Goal: Task Accomplishment & Management: Manage account settings

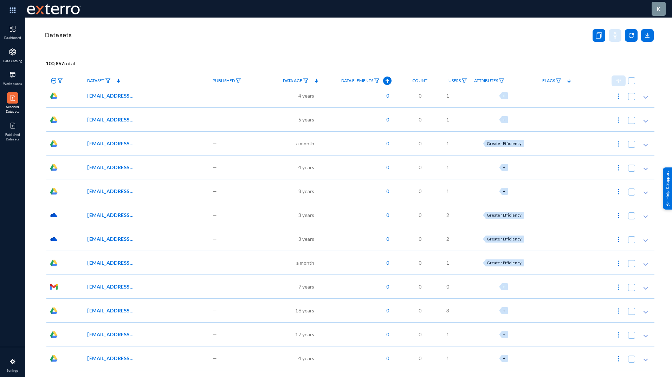
scroll to position [5296, 0]
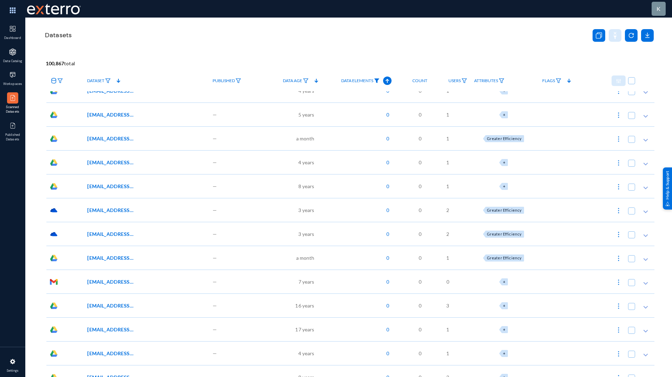
click at [377, 80] on img at bounding box center [377, 80] width 6 height 5
click at [390, 81] on div at bounding box center [336, 188] width 672 height 377
click at [390, 81] on icon at bounding box center [387, 81] width 8 height 8
click at [372, 38] on div "Datasets" at bounding box center [313, 35] width 539 height 17
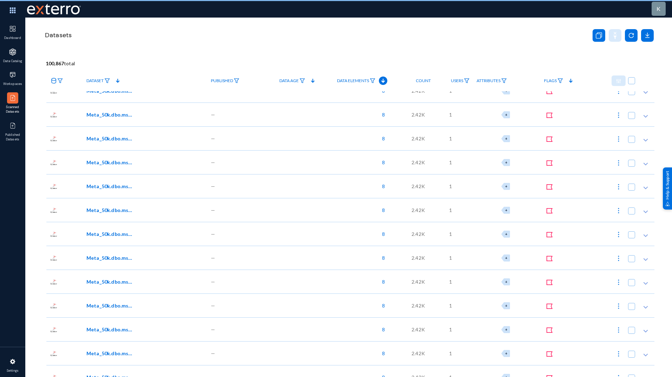
scroll to position [4711, 0]
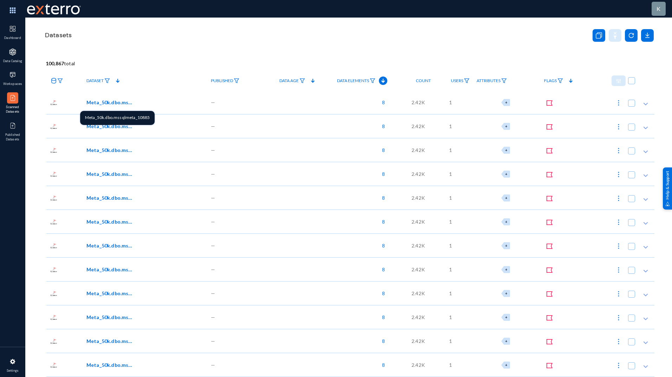
click at [120, 101] on span "Meta_50k.dbo.mssqlmeta_10885" at bounding box center [109, 102] width 47 height 7
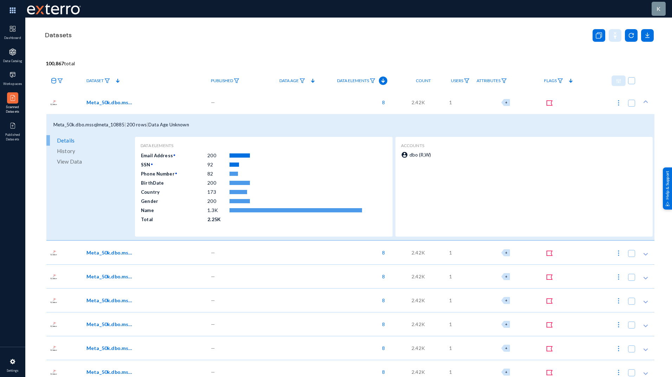
click at [496, 80] on span "Attributes" at bounding box center [488, 80] width 24 height 5
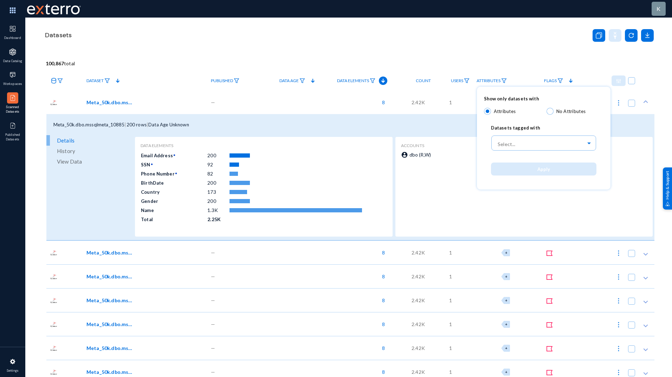
click at [515, 42] on div at bounding box center [336, 188] width 672 height 377
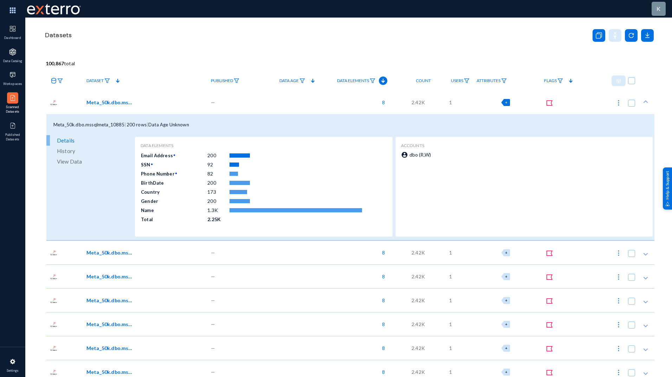
click at [507, 103] on span "+" at bounding box center [506, 102] width 2 height 5
checkbox input "true"
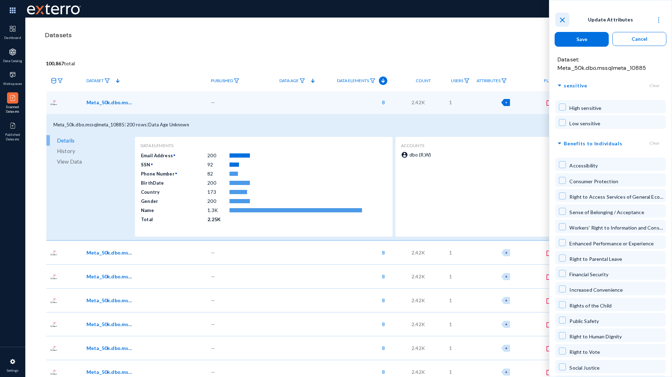
click at [564, 19] on mat-icon "close" at bounding box center [562, 20] width 8 height 8
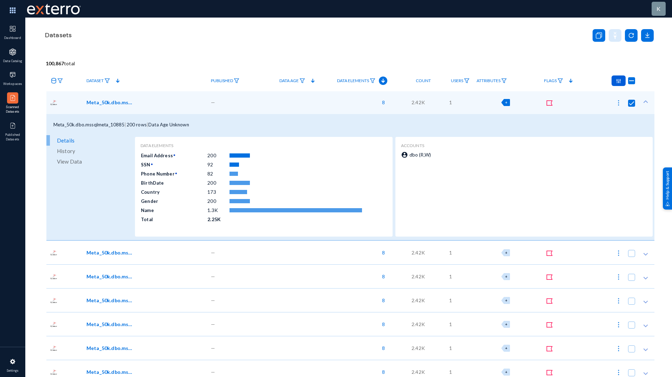
click at [616, 83] on img at bounding box center [618, 81] width 5 height 5
click at [512, 19] on div at bounding box center [336, 188] width 672 height 377
click at [618, 106] on button at bounding box center [618, 103] width 14 height 14
click at [607, 120] on button "Edit Attributes" at bounding box center [595, 120] width 55 height 17
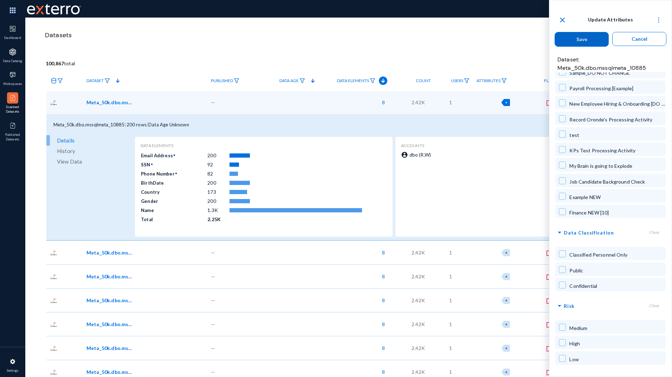
scroll to position [3009, 0]
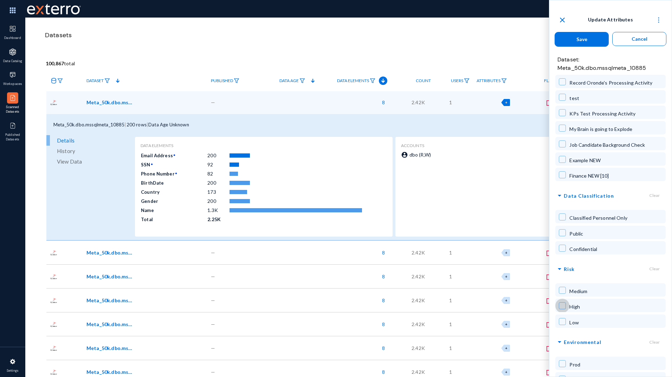
click at [564, 303] on span at bounding box center [562, 306] width 7 height 7
click at [562, 303] on span at bounding box center [562, 306] width 7 height 7
checkbox input "false"
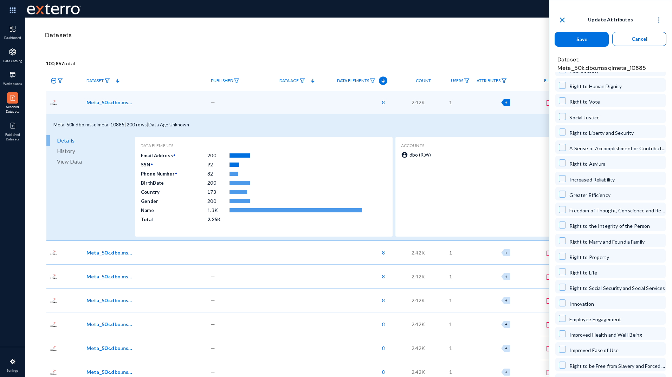
scroll to position [0, 0]
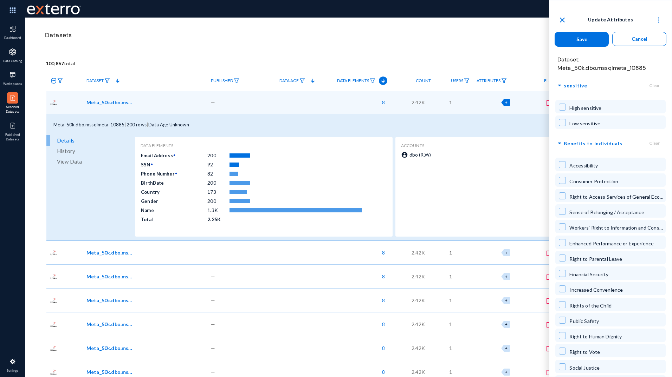
click at [562, 109] on span at bounding box center [562, 107] width 7 height 7
checkbox input "true"
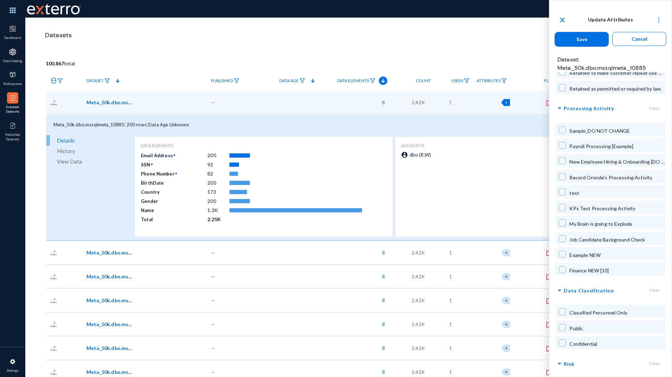
scroll to position [3009, 0]
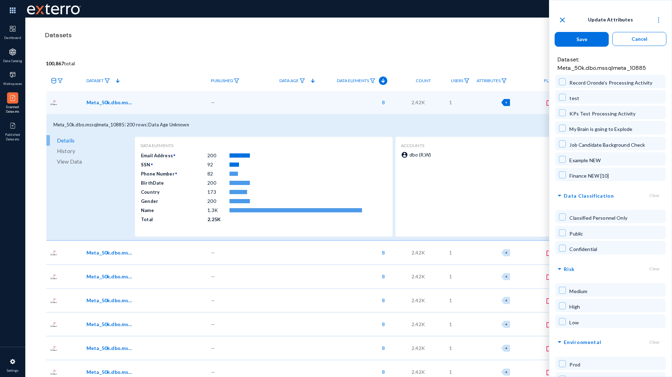
click at [564, 303] on span at bounding box center [562, 306] width 7 height 7
checkbox input "true"
click at [583, 37] on span "Save" at bounding box center [581, 39] width 11 height 6
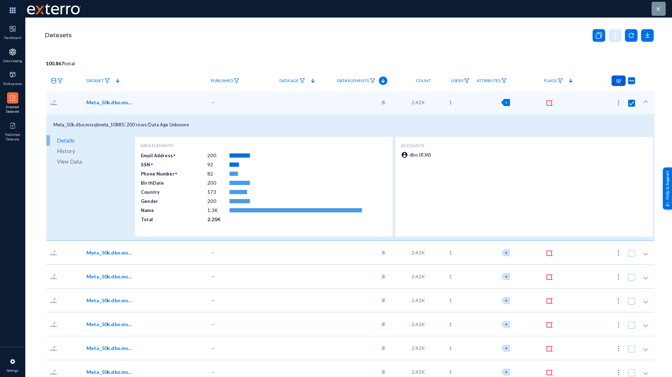
checkbox input "false"
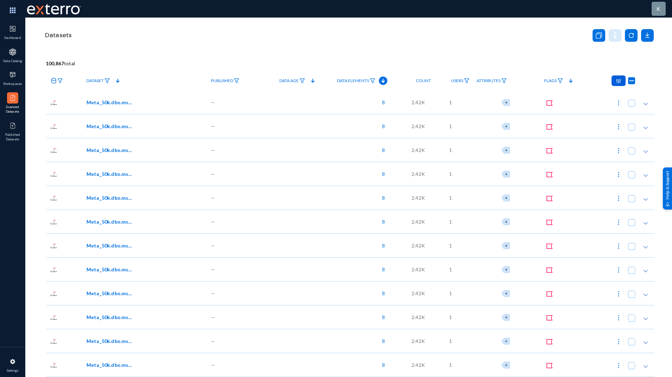
click at [615, 84] on div at bounding box center [618, 81] width 14 height 11
click at [598, 95] on button "Edit Attributes 1" at bounding box center [591, 97] width 64 height 17
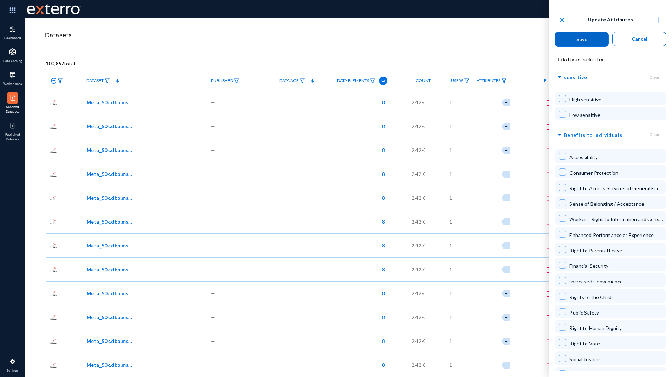
click at [561, 98] on span at bounding box center [562, 98] width 7 height 7
click at [578, 40] on span "Save" at bounding box center [581, 39] width 11 height 6
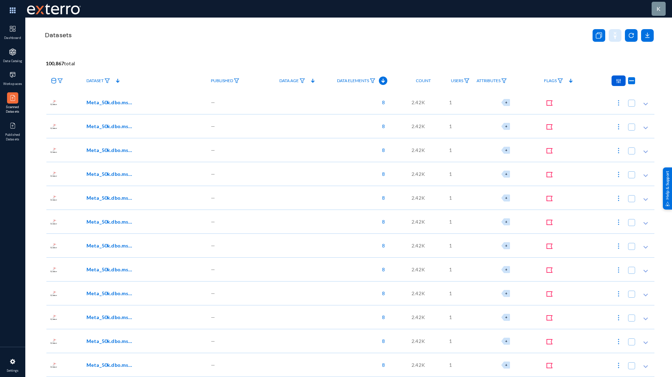
checkbox input "false"
click at [618, 83] on div at bounding box center [618, 81] width 14 height 11
click at [596, 95] on button "Edit Attributes 1" at bounding box center [591, 97] width 64 height 17
click at [410, 44] on div "Datasets" at bounding box center [349, 44] width 610 height 53
click at [106, 102] on span "Meta_50k.dbo.mssqlmeta_12529" at bounding box center [109, 102] width 47 height 7
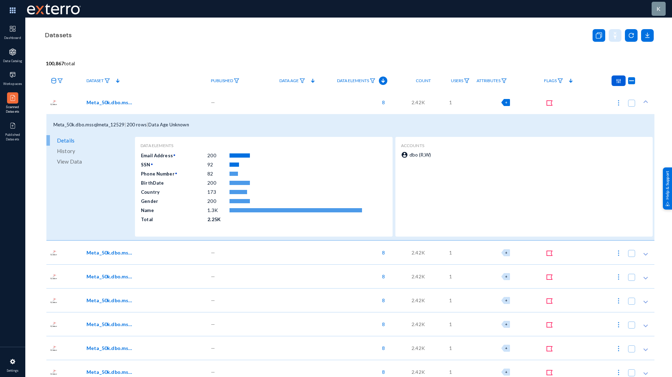
click at [509, 102] on div "+" at bounding box center [505, 102] width 9 height 7
checkbox input "true"
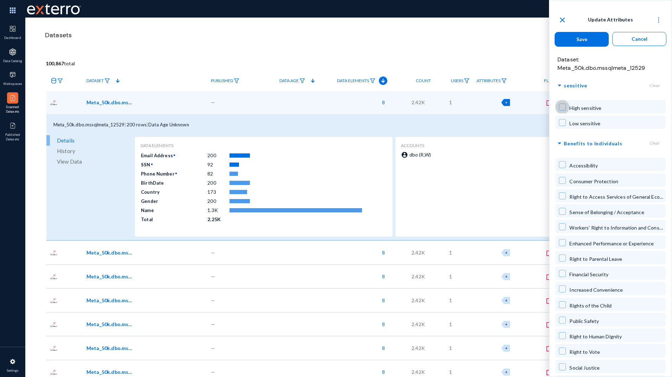
click at [563, 106] on span at bounding box center [562, 107] width 7 height 7
click at [580, 41] on span "Save" at bounding box center [581, 39] width 11 height 6
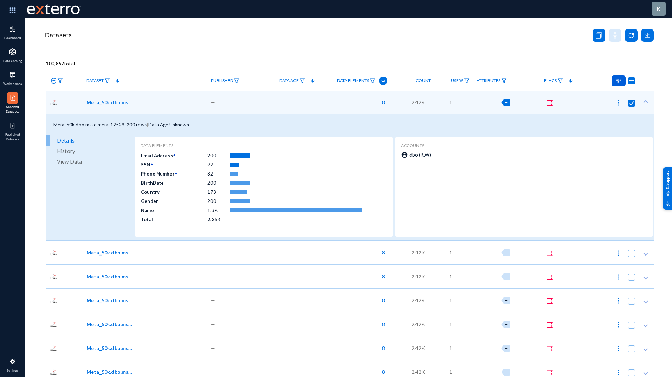
checkbox input "false"
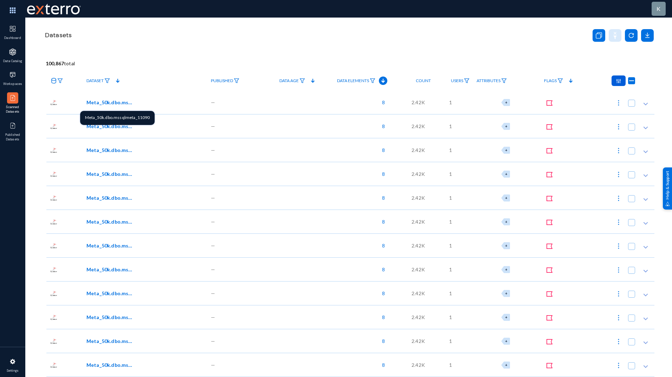
click at [123, 102] on span "Meta_50k.dbo.mssqlmeta_11090" at bounding box center [109, 102] width 47 height 7
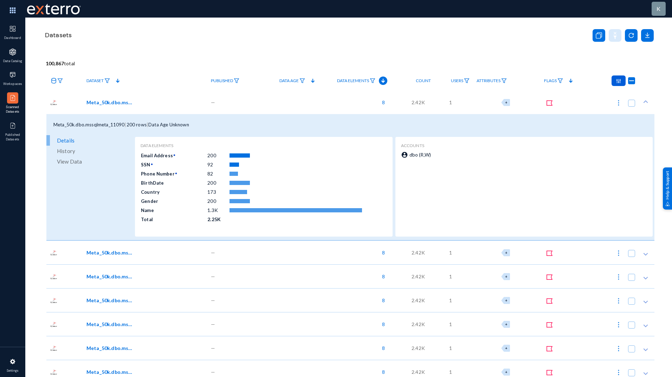
click at [63, 154] on span "History" at bounding box center [66, 151] width 18 height 11
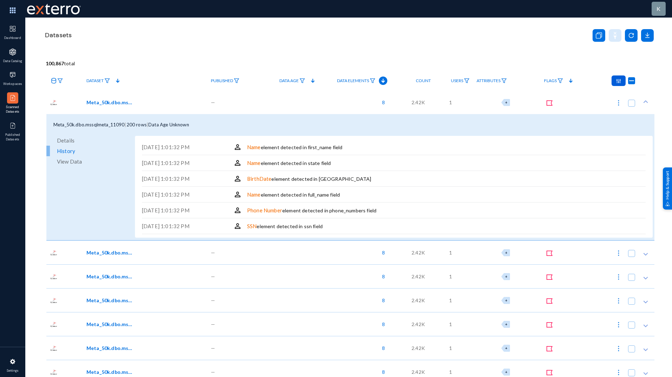
click at [494, 54] on div "Datasets" at bounding box center [349, 44] width 610 height 53
click at [490, 102] on div "+" at bounding box center [505, 102] width 58 height 7
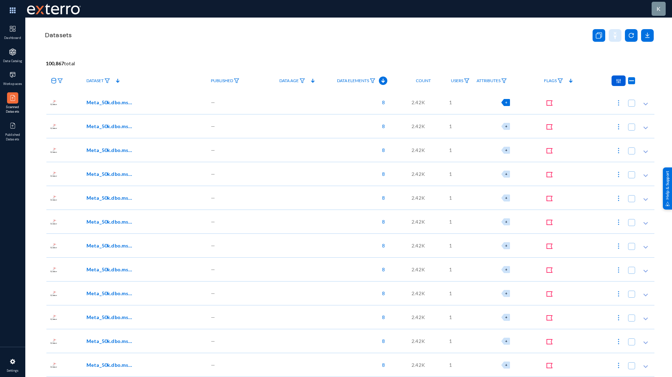
click at [507, 103] on span "+" at bounding box center [506, 102] width 2 height 5
checkbox input "true"
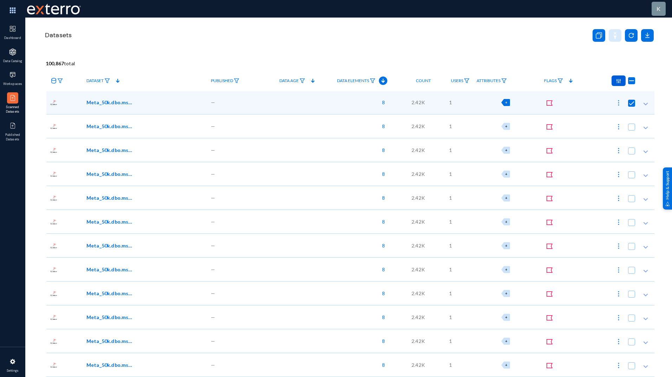
click at [507, 103] on span "+" at bounding box center [506, 102] width 2 height 5
click at [490, 105] on div "+" at bounding box center [505, 102] width 58 height 7
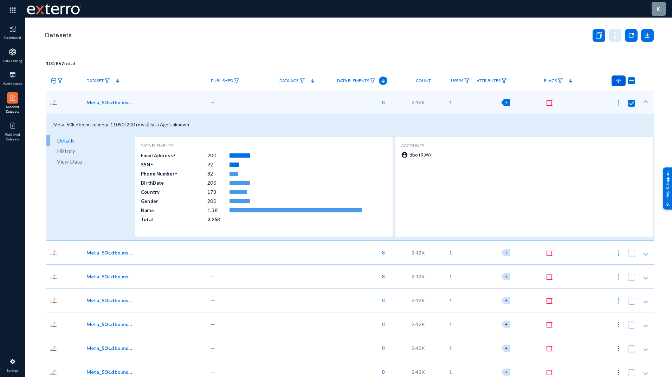
click at [490, 107] on div "+" at bounding box center [506, 102] width 67 height 24
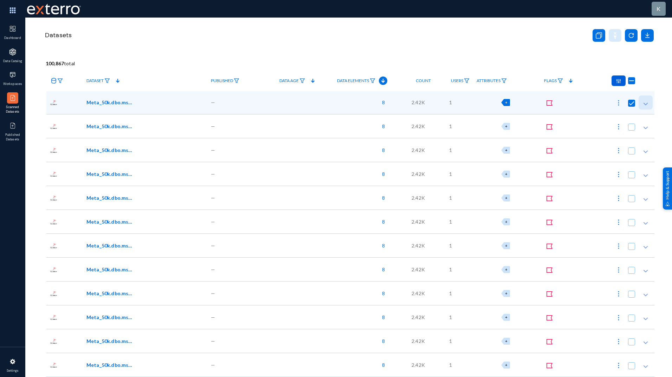
click at [643, 105] on polygon at bounding box center [645, 104] width 5 height 3
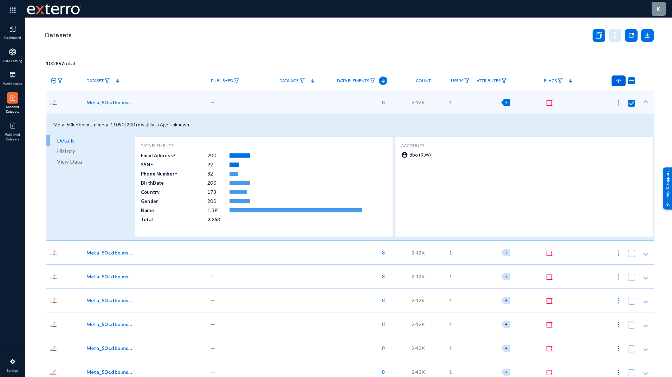
click at [643, 105] on icon at bounding box center [645, 101] width 7 height 7
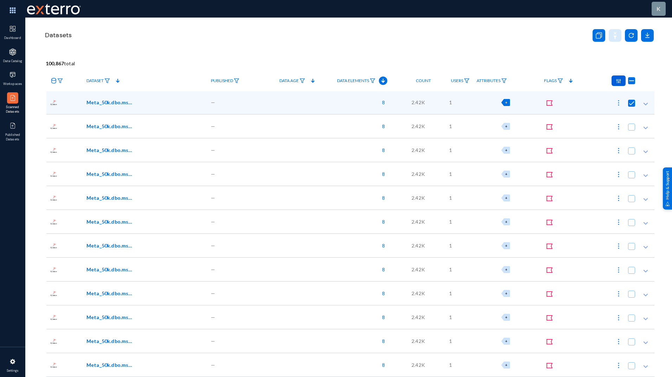
click at [505, 102] on div "+" at bounding box center [505, 102] width 9 height 7
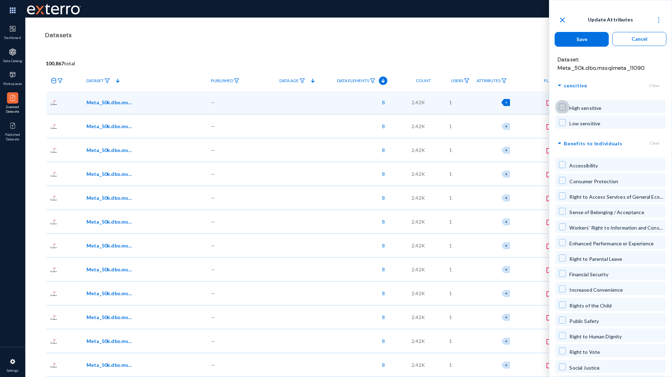
click at [559, 106] on span at bounding box center [562, 107] width 7 height 7
click at [592, 38] on button "Save" at bounding box center [581, 39] width 54 height 15
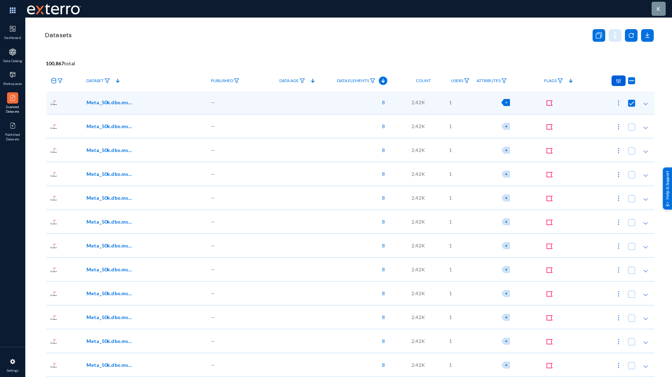
checkbox input "false"
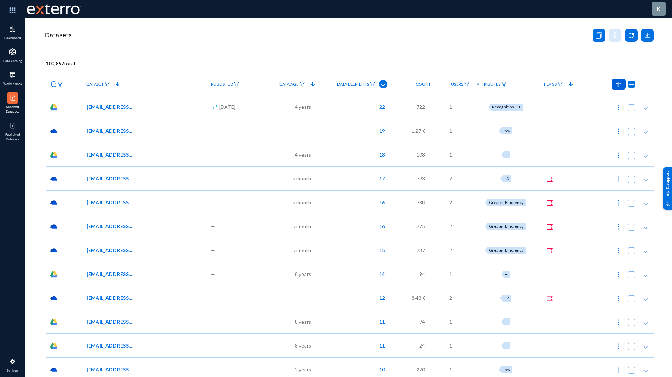
click at [499, 85] on span "Attributes" at bounding box center [488, 84] width 24 height 5
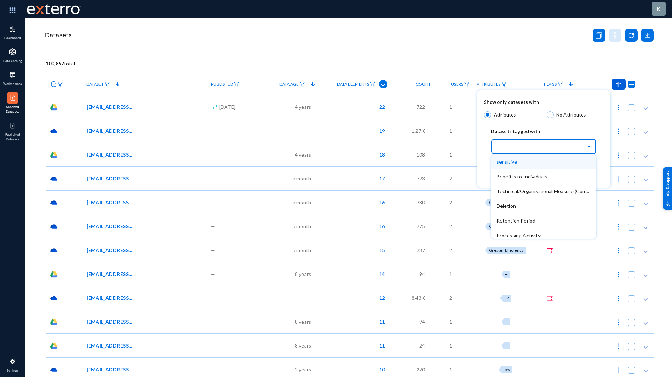
click at [526, 141] on input "text" at bounding box center [547, 147] width 98 height 12
click at [496, 44] on div at bounding box center [336, 188] width 672 height 377
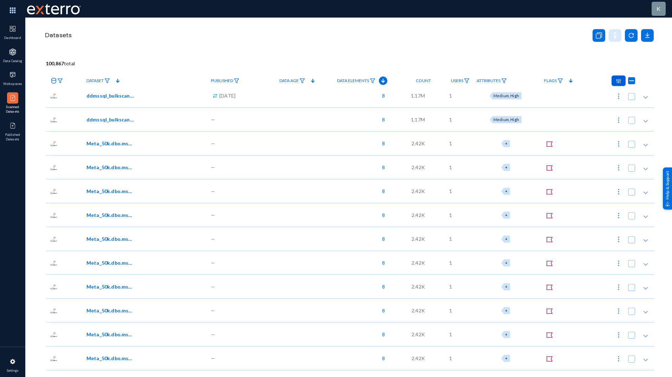
scroll to position [1039, 0]
click at [12, 27] on img at bounding box center [12, 28] width 7 height 7
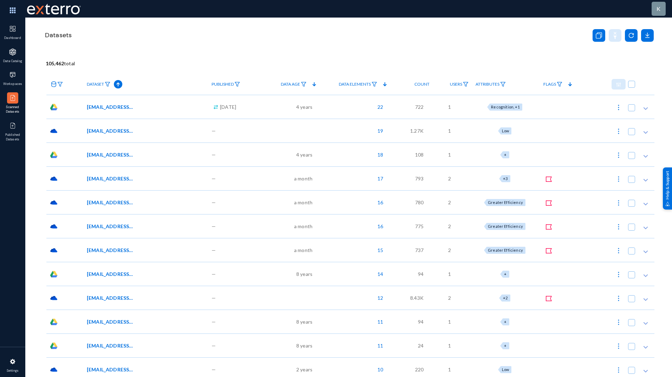
click at [495, 84] on span "Attributes" at bounding box center [487, 84] width 24 height 5
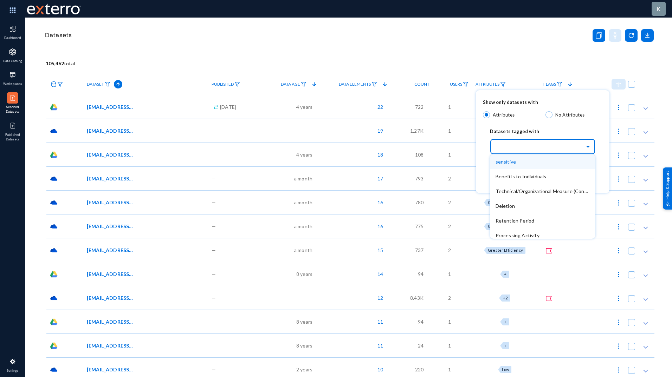
click at [587, 148] on span at bounding box center [589, 146] width 8 height 5
click at [496, 59] on div at bounding box center [336, 188] width 672 height 377
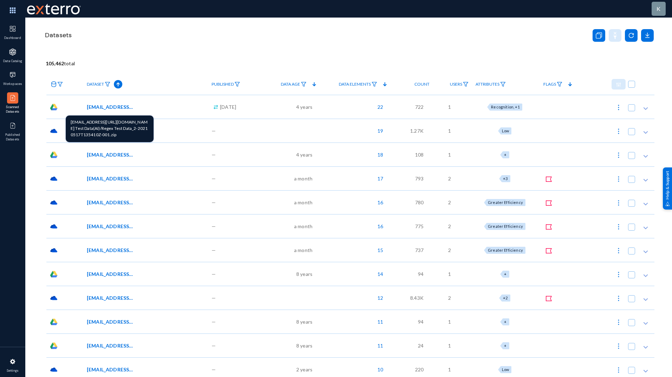
click at [121, 109] on span "[EMAIL_ADDRESS][URL][DOMAIN_NAME] Test Data(AI)/Regex Test Data_2-20210517T1354…" at bounding box center [110, 106] width 47 height 7
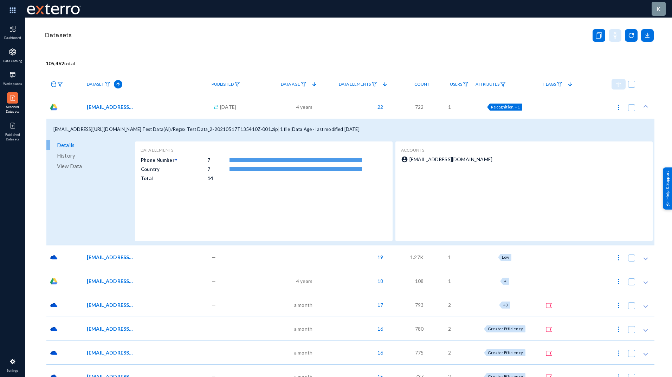
click at [509, 106] on span "Recognition, +1" at bounding box center [505, 107] width 28 height 5
checkbox input "true"
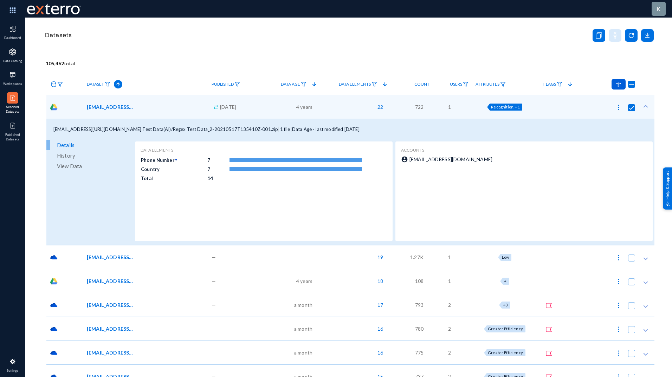
checkbox input "false"
click at [486, 41] on div "Datasets" at bounding box center [313, 35] width 539 height 17
click at [121, 106] on span "[EMAIL_ADDRESS][URL][DOMAIN_NAME] Test Data(AI)/Regex Test Data_2-20210517T1354…" at bounding box center [110, 106] width 47 height 7
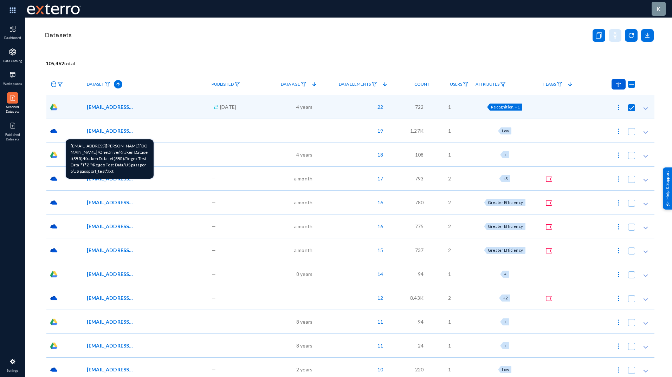
click at [99, 132] on span "[EMAIL_ADDRESS][PERSON_NAME][DOMAIN_NAME]/OneDrive/Kraken Dataset(SBR)/Kraken D…" at bounding box center [110, 130] width 47 height 7
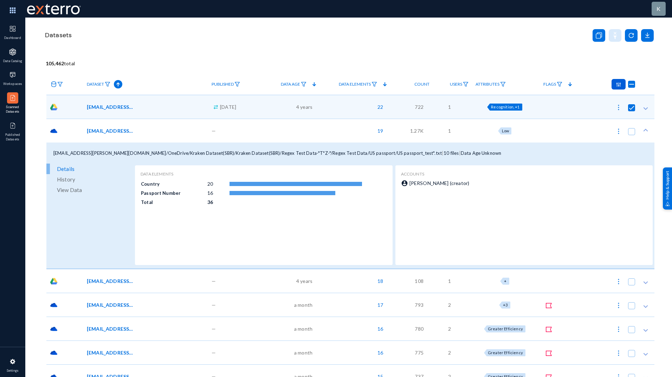
click at [617, 87] on div at bounding box center [618, 84] width 14 height 11
click at [589, 116] on button "Edit Attributes 1" at bounding box center [591, 117] width 64 height 17
checkbox input "true"
checkbox input "false"
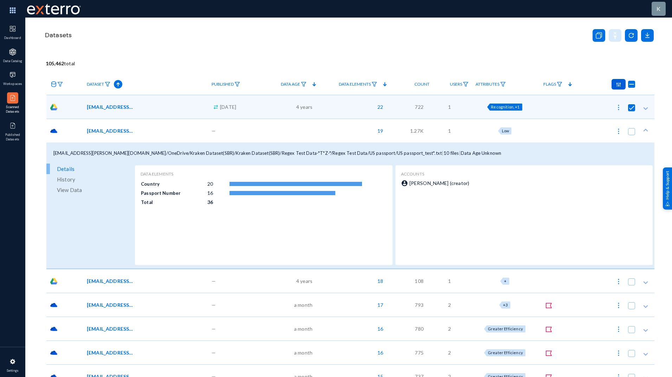
checkbox input "false"
click at [504, 50] on div "Datasets" at bounding box center [349, 44] width 610 height 53
click at [499, 49] on div "Datasets" at bounding box center [349, 44] width 610 height 53
click at [494, 85] on span "Attributes" at bounding box center [487, 84] width 24 height 5
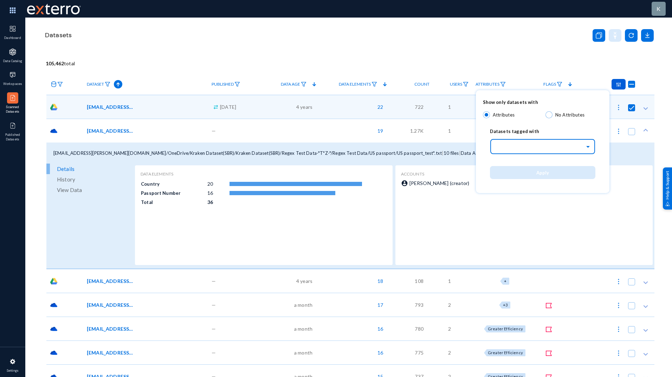
click at [572, 147] on input "text" at bounding box center [546, 147] width 98 height 12
type input "h"
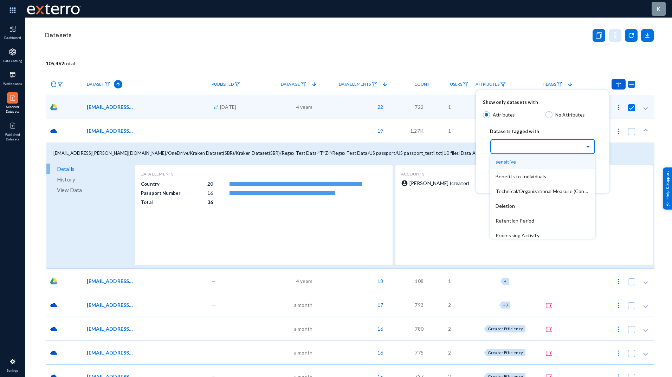
click at [519, 59] on div at bounding box center [336, 188] width 672 height 377
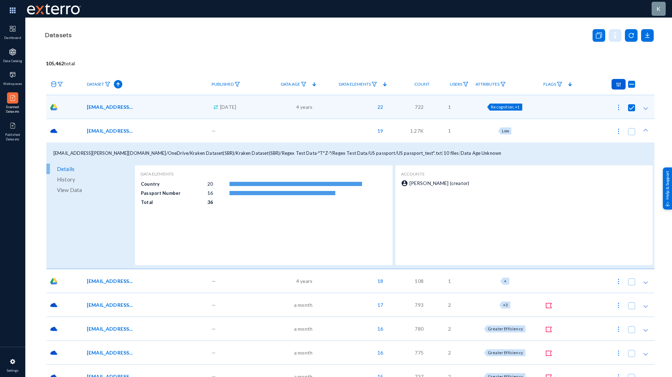
click at [513, 52] on div "Datasets" at bounding box center [349, 44] width 610 height 53
click at [498, 105] on span "Recognition, +1" at bounding box center [505, 107] width 28 height 5
checkbox input "true"
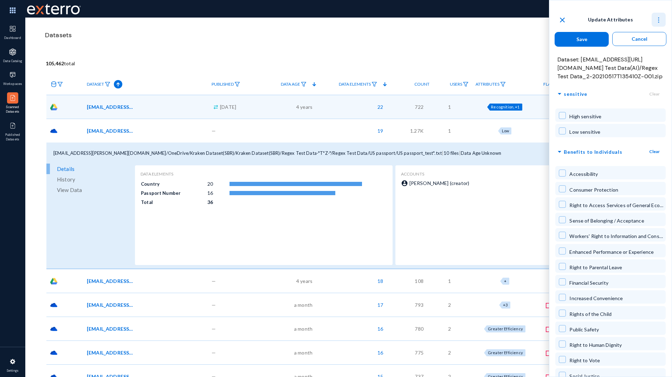
click at [658, 20] on img at bounding box center [658, 20] width 7 height 7
click at [653, 33] on button "Collapse all" at bounding box center [645, 38] width 39 height 17
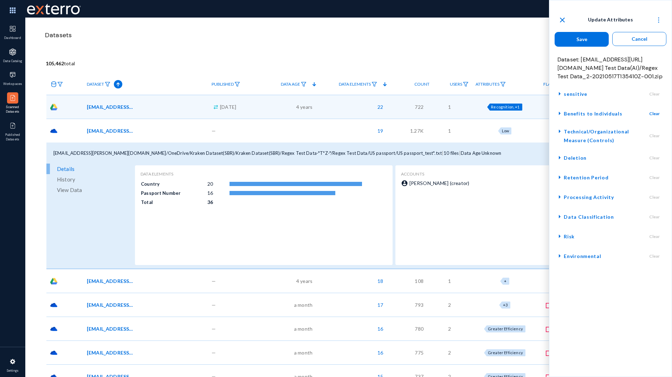
click at [559, 235] on span "arrow_right" at bounding box center [559, 236] width 8 height 9
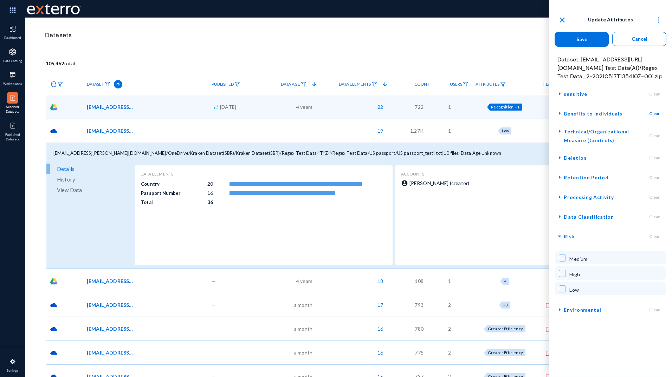
click at [559, 235] on span "arrow_drop_down" at bounding box center [559, 236] width 8 height 9
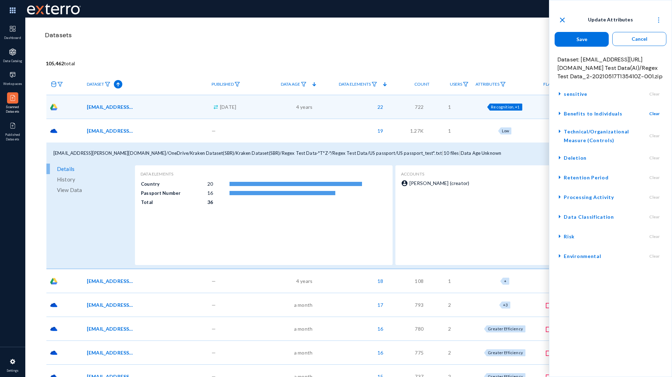
click at [560, 94] on span "arrow_right" at bounding box center [559, 94] width 8 height 9
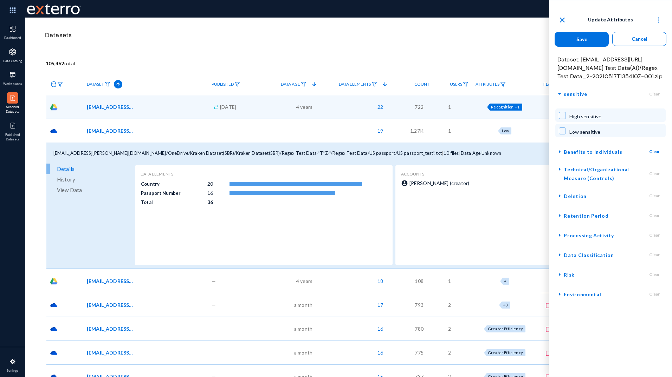
click at [566, 119] on div "High sensitive" at bounding box center [610, 115] width 110 height 13
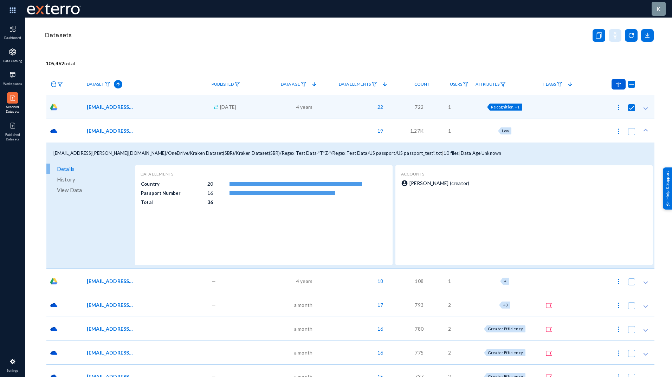
checkbox input "false"
click at [533, 51] on div "Datasets" at bounding box center [349, 44] width 610 height 53
click at [489, 85] on span "Attributes" at bounding box center [487, 84] width 24 height 5
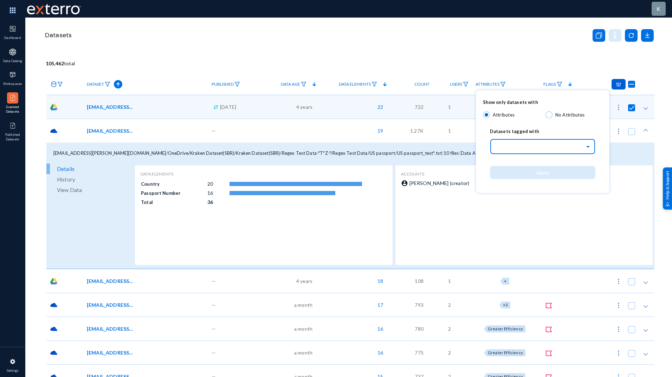
click at [549, 152] on input "text" at bounding box center [546, 147] width 98 height 12
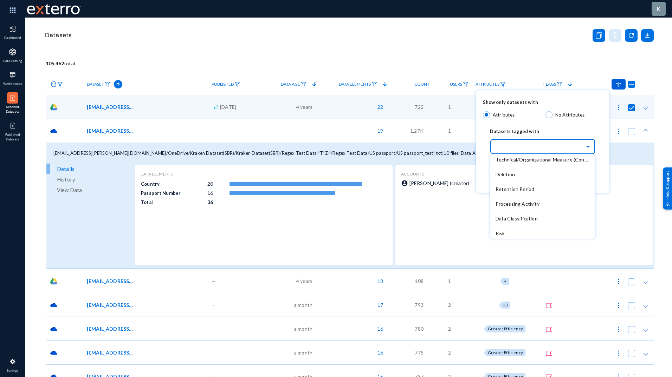
scroll to position [48, 0]
drag, startPoint x: 536, startPoint y: 161, endPoint x: 504, endPoint y: 215, distance: 62.9
click at [504, 215] on span "Risk" at bounding box center [499, 217] width 9 height 6
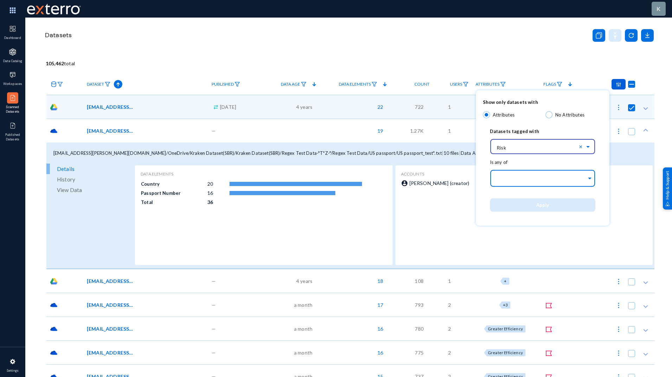
click at [523, 180] on input "text" at bounding box center [540, 179] width 91 height 7
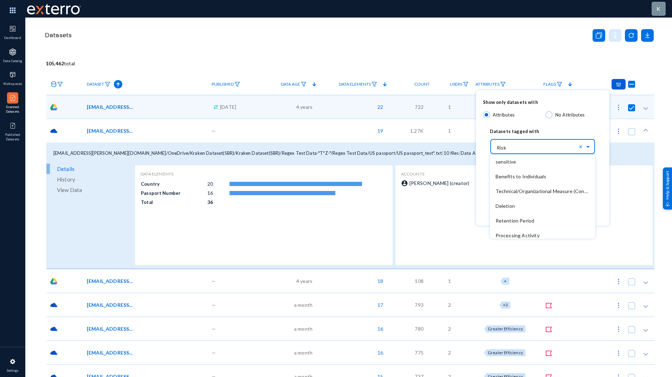
click at [548, 146] on input "text" at bounding box center [546, 147] width 98 height 12
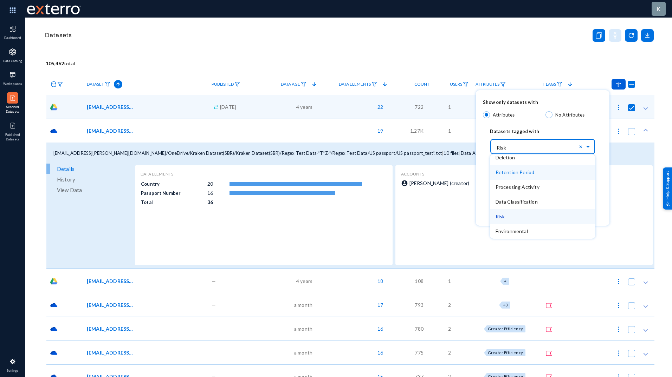
scroll to position [0, 0]
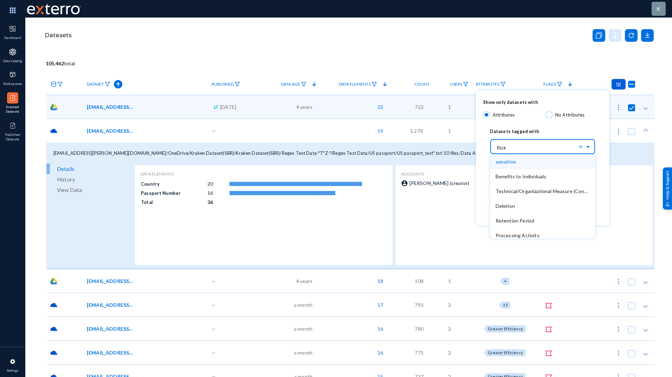
click at [519, 162] on div "sensitive" at bounding box center [542, 162] width 105 height 15
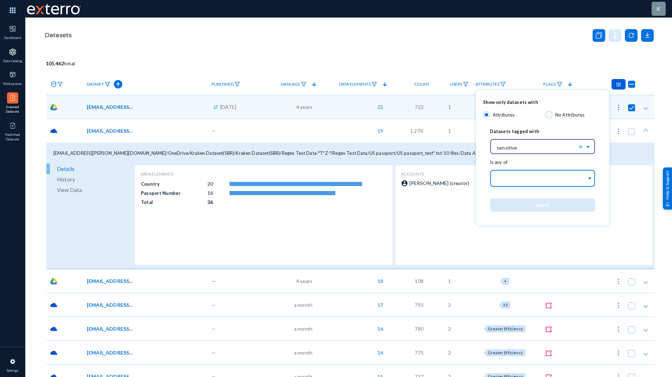
click at [518, 182] on input "text" at bounding box center [540, 179] width 91 height 7
click at [515, 193] on span "High sensitive" at bounding box center [511, 194] width 32 height 6
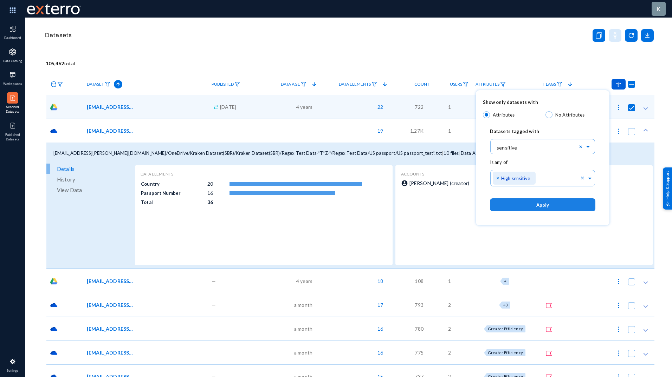
click at [526, 204] on button "Apply" at bounding box center [542, 205] width 105 height 13
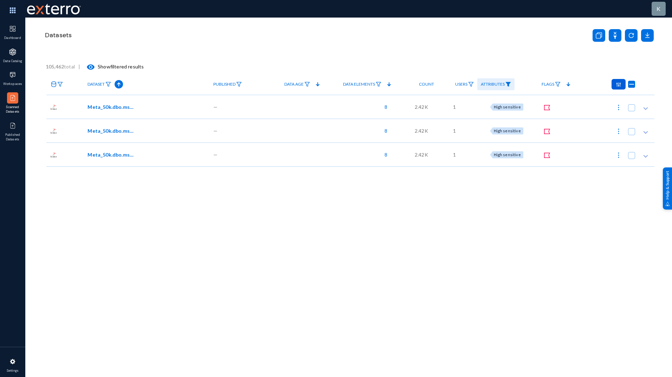
click at [496, 82] on span "Attributes" at bounding box center [493, 84] width 24 height 5
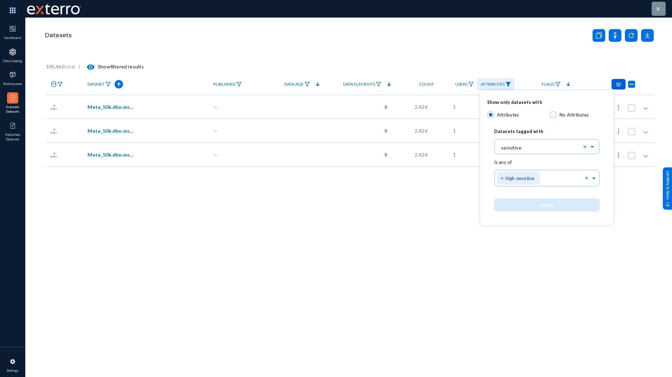
click at [472, 38] on div at bounding box center [336, 188] width 672 height 377
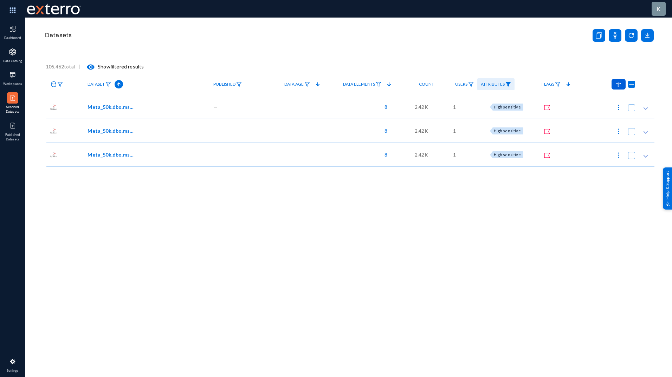
click at [424, 67] on div "105,462 total | visibility Show filtered results" at bounding box center [350, 67] width 609 height 14
click at [14, 10] on img at bounding box center [12, 10] width 21 height 15
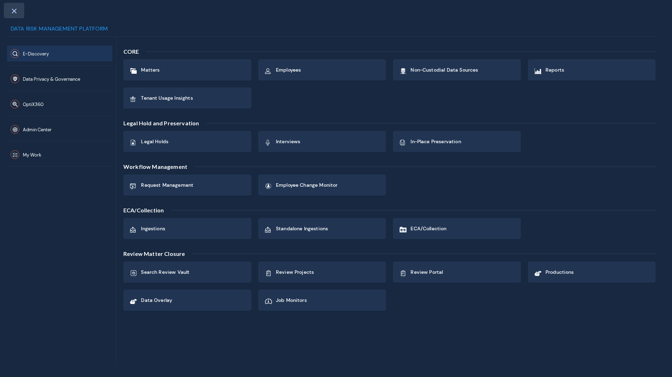
click at [15, 11] on span at bounding box center [14, 11] width 6 height 6
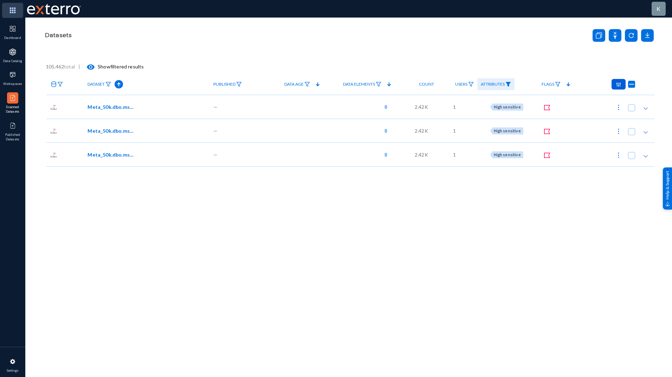
click at [15, 7] on img at bounding box center [12, 10] width 21 height 15
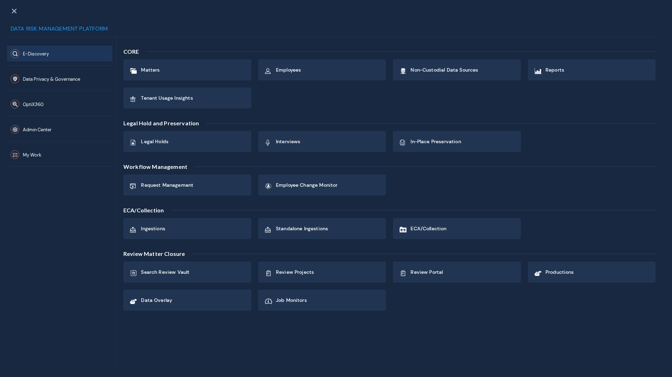
click at [15, 7] on div at bounding box center [14, 10] width 20 height 15
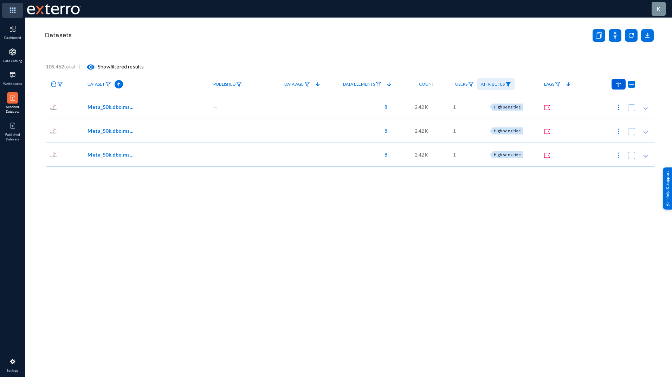
click at [15, 7] on img at bounding box center [12, 10] width 21 height 15
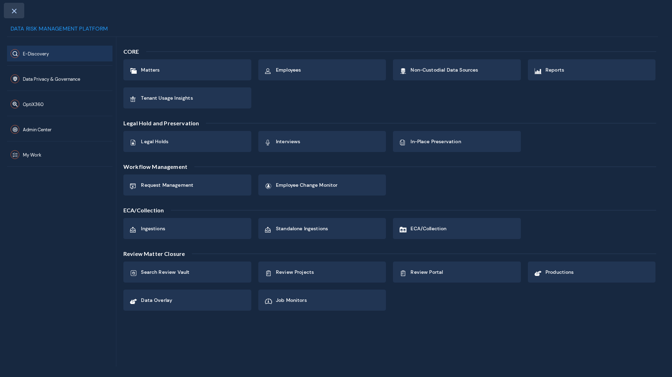
click at [14, 11] on span at bounding box center [14, 11] width 6 height 6
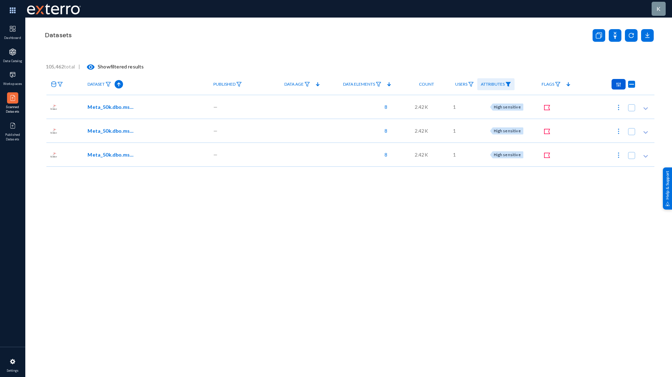
click at [14, 11] on img at bounding box center [12, 10] width 21 height 15
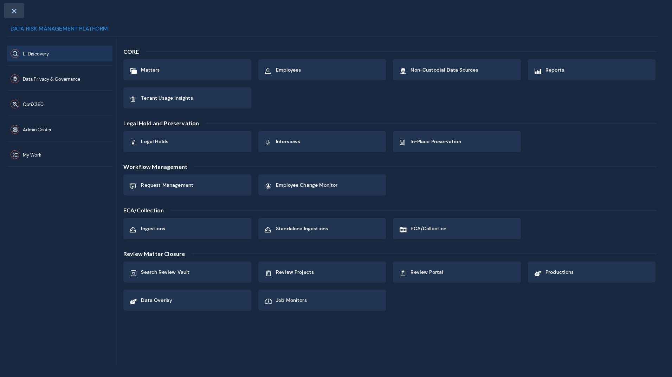
click at [14, 13] on span at bounding box center [14, 11] width 6 height 6
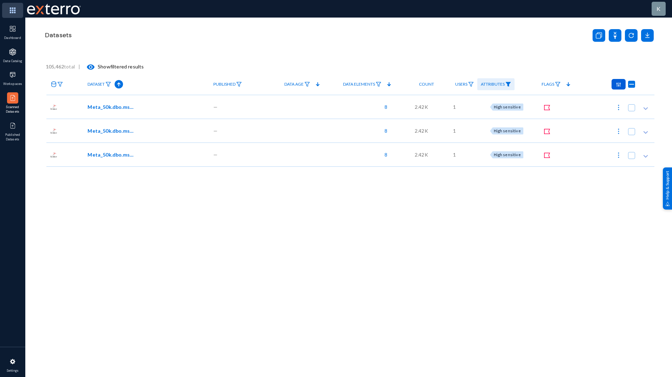
click at [13, 13] on img at bounding box center [12, 10] width 21 height 15
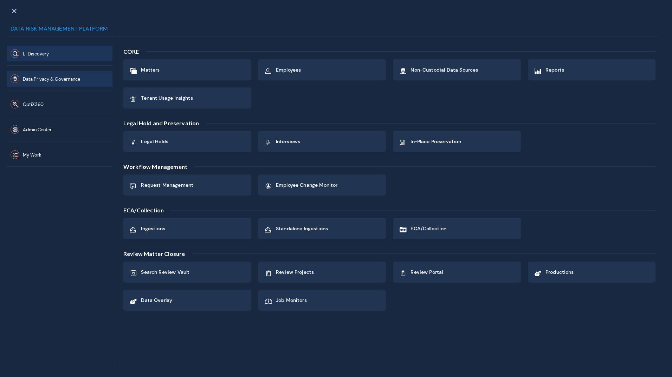
click at [62, 72] on button "Data Privacy & Governance" at bounding box center [59, 79] width 105 height 16
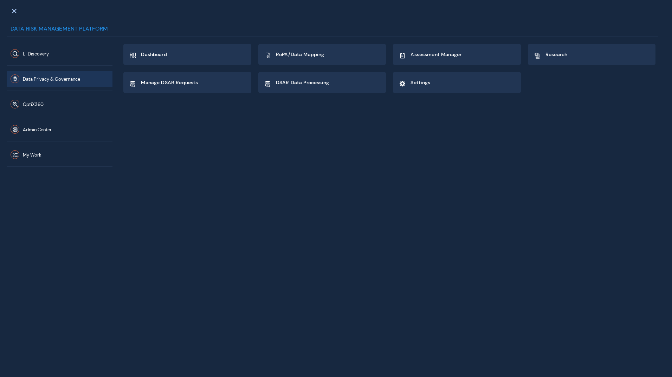
click at [62, 72] on button "Data Privacy & Governance" at bounding box center [59, 79] width 105 height 16
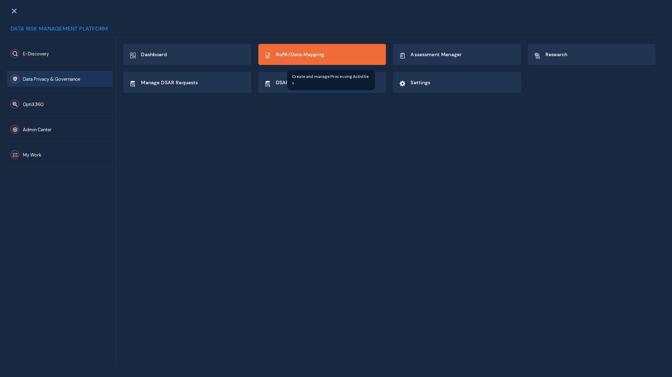
click at [280, 53] on span "RoPA/Data Mapping" at bounding box center [300, 54] width 48 height 6
